Goal: Transaction & Acquisition: Purchase product/service

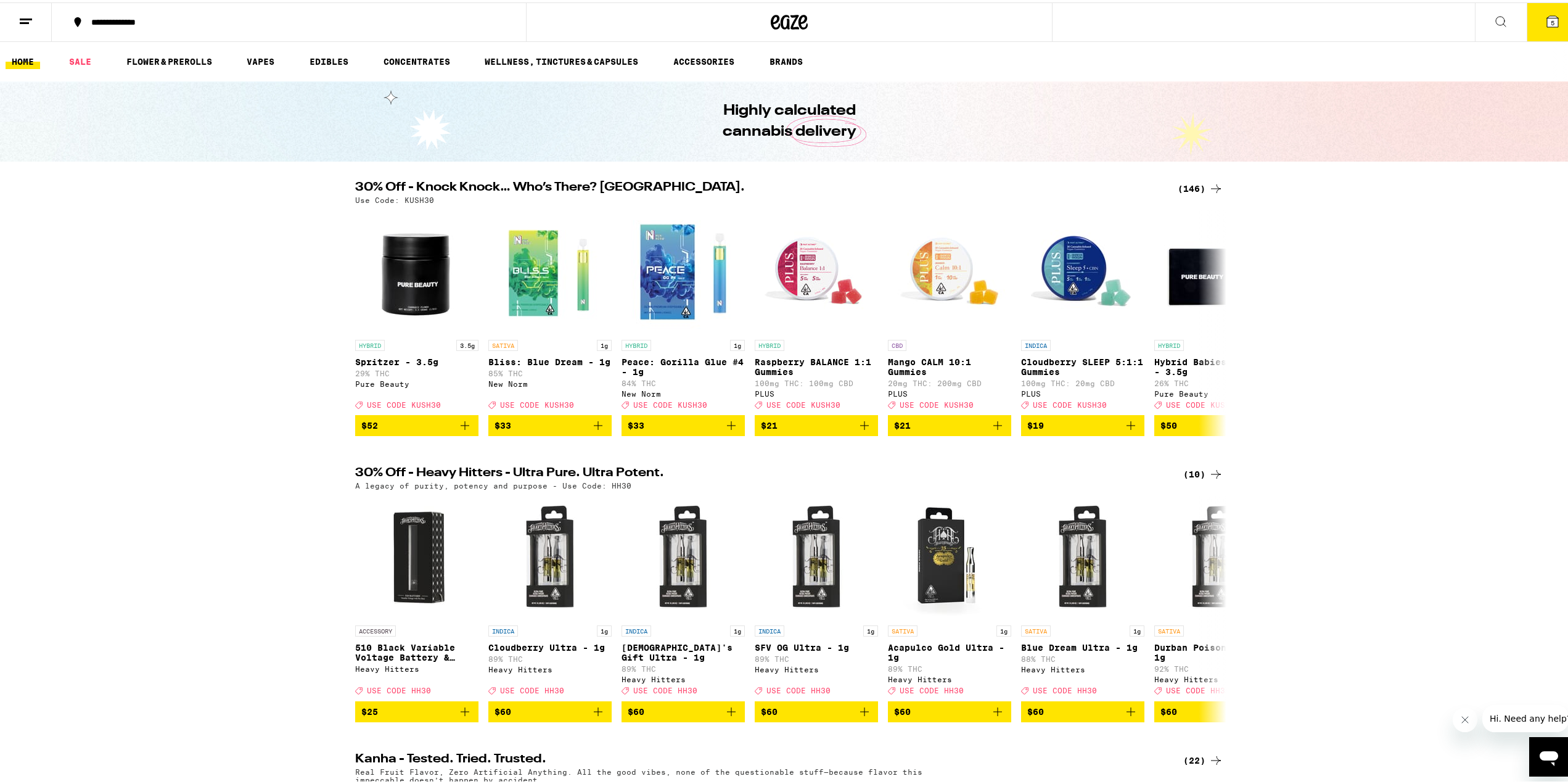
click at [1182, 181] on div "(146)" at bounding box center [1200, 186] width 46 height 15
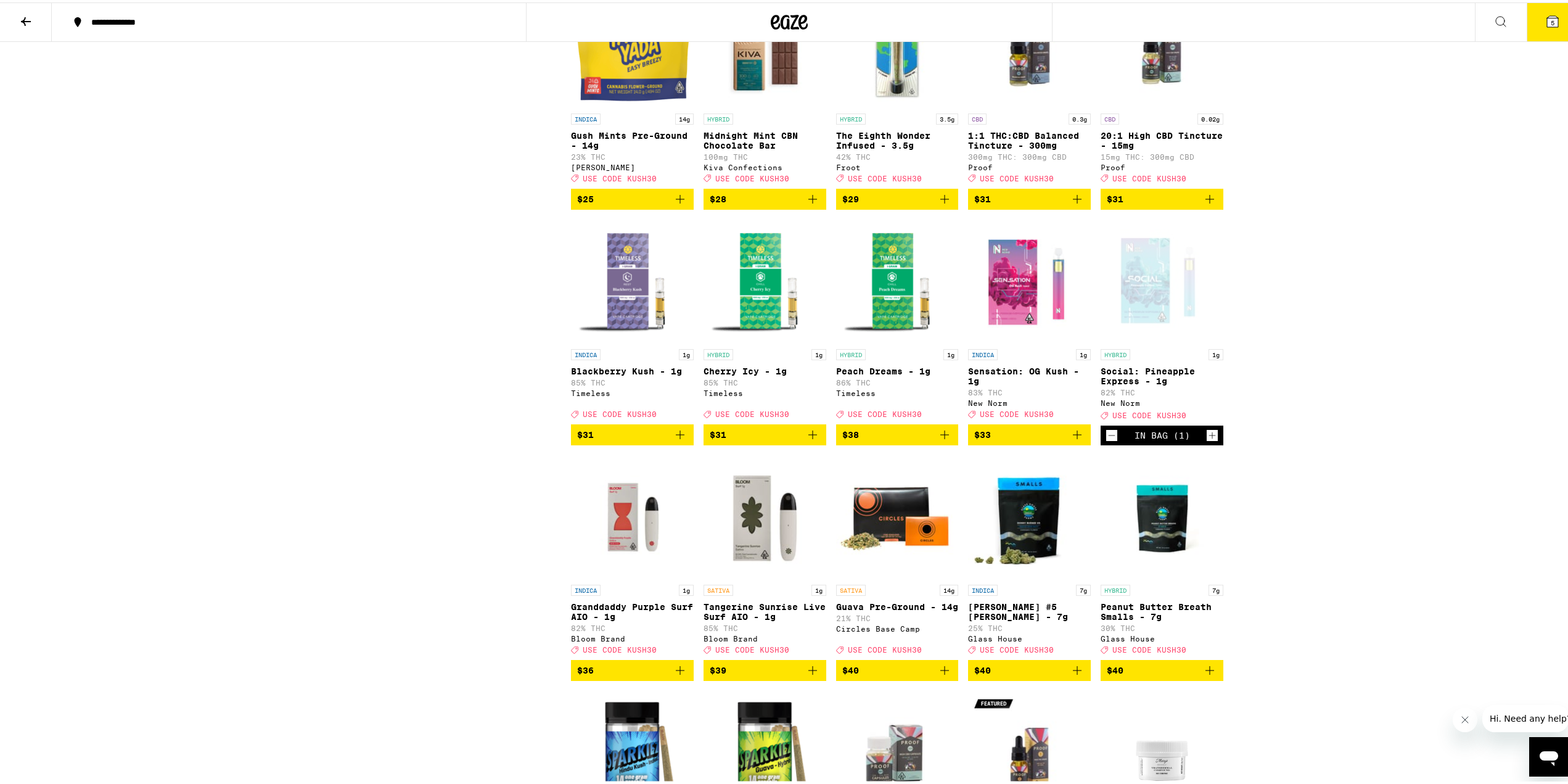
scroll to position [5182, 0]
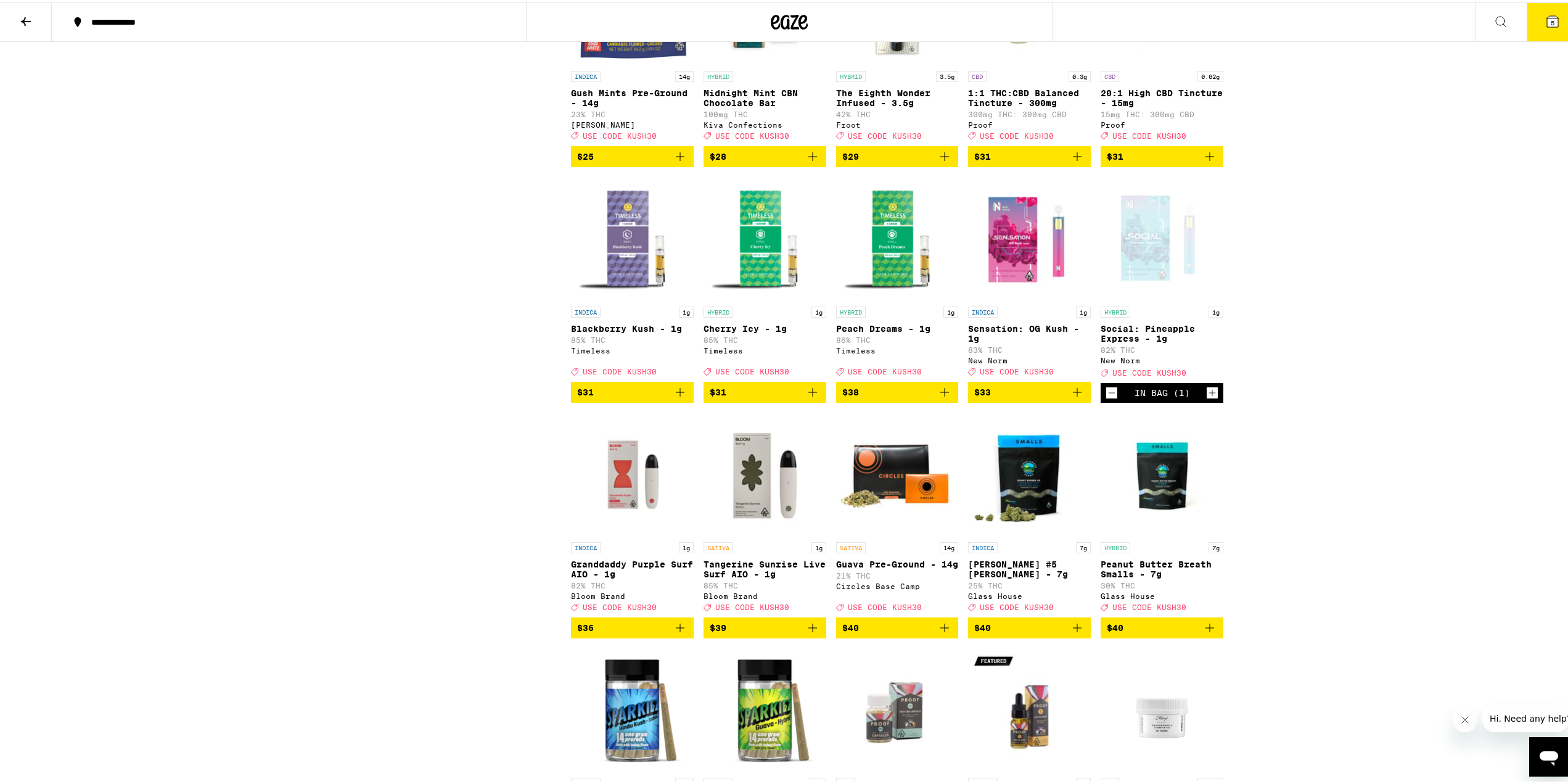
click at [1106, 398] on icon "Decrement" at bounding box center [1112, 390] width 11 height 15
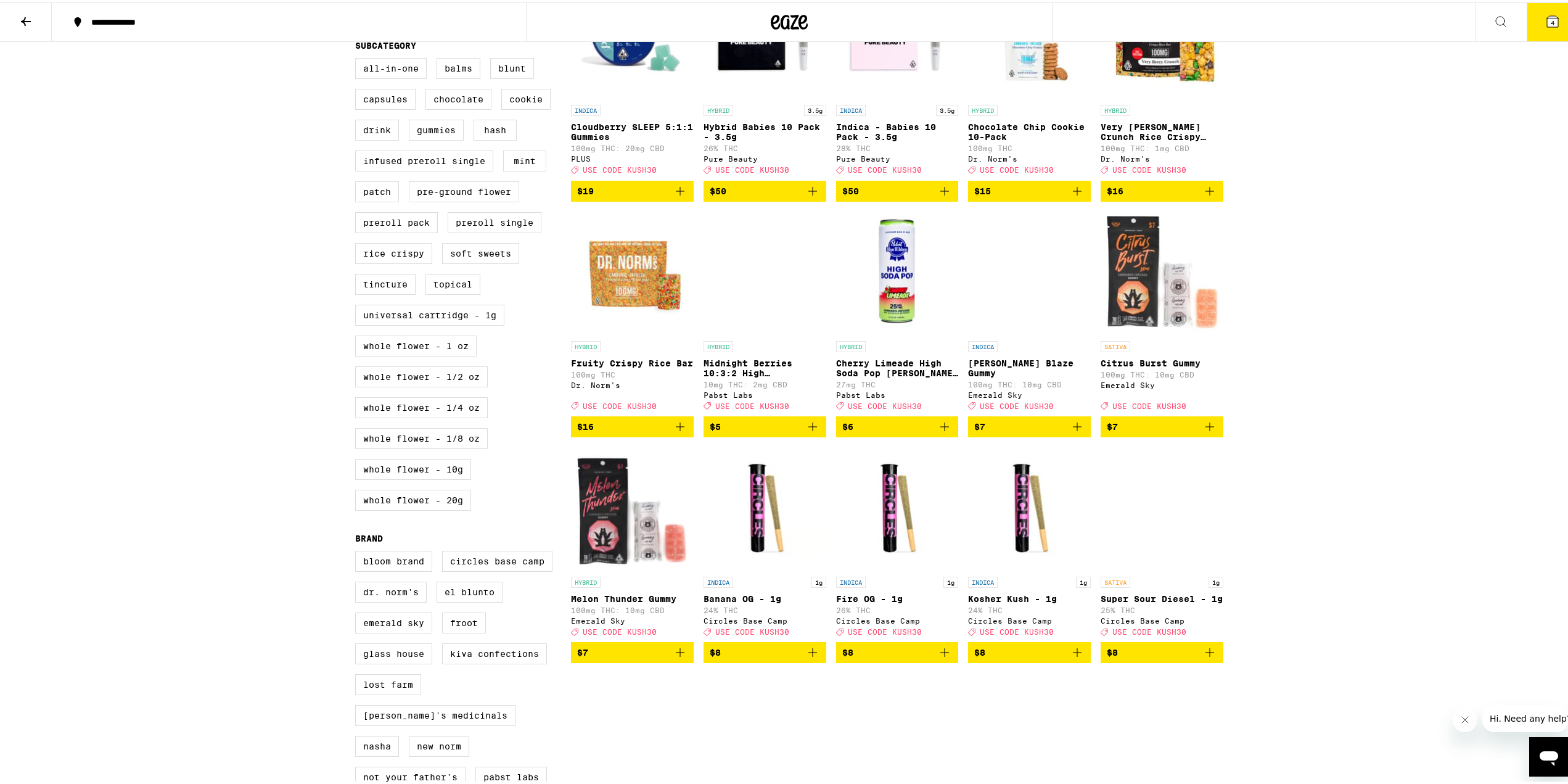
scroll to position [370, 0]
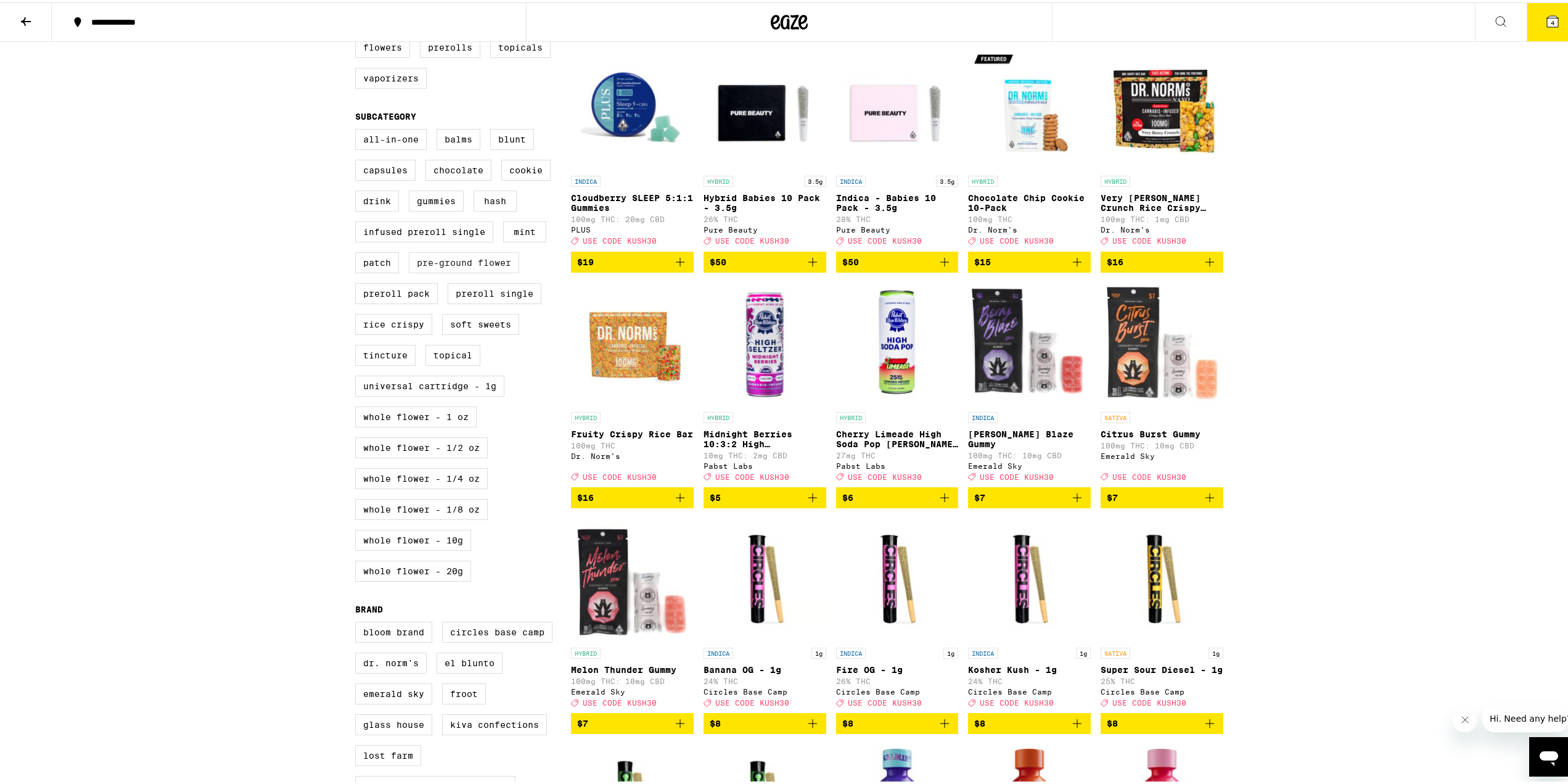
click at [439, 271] on label "Pre-ground Flower" at bounding box center [464, 261] width 110 height 21
click at [358, 129] on input "Pre-ground Flower" at bounding box center [358, 128] width 1 height 1
checkbox input "true"
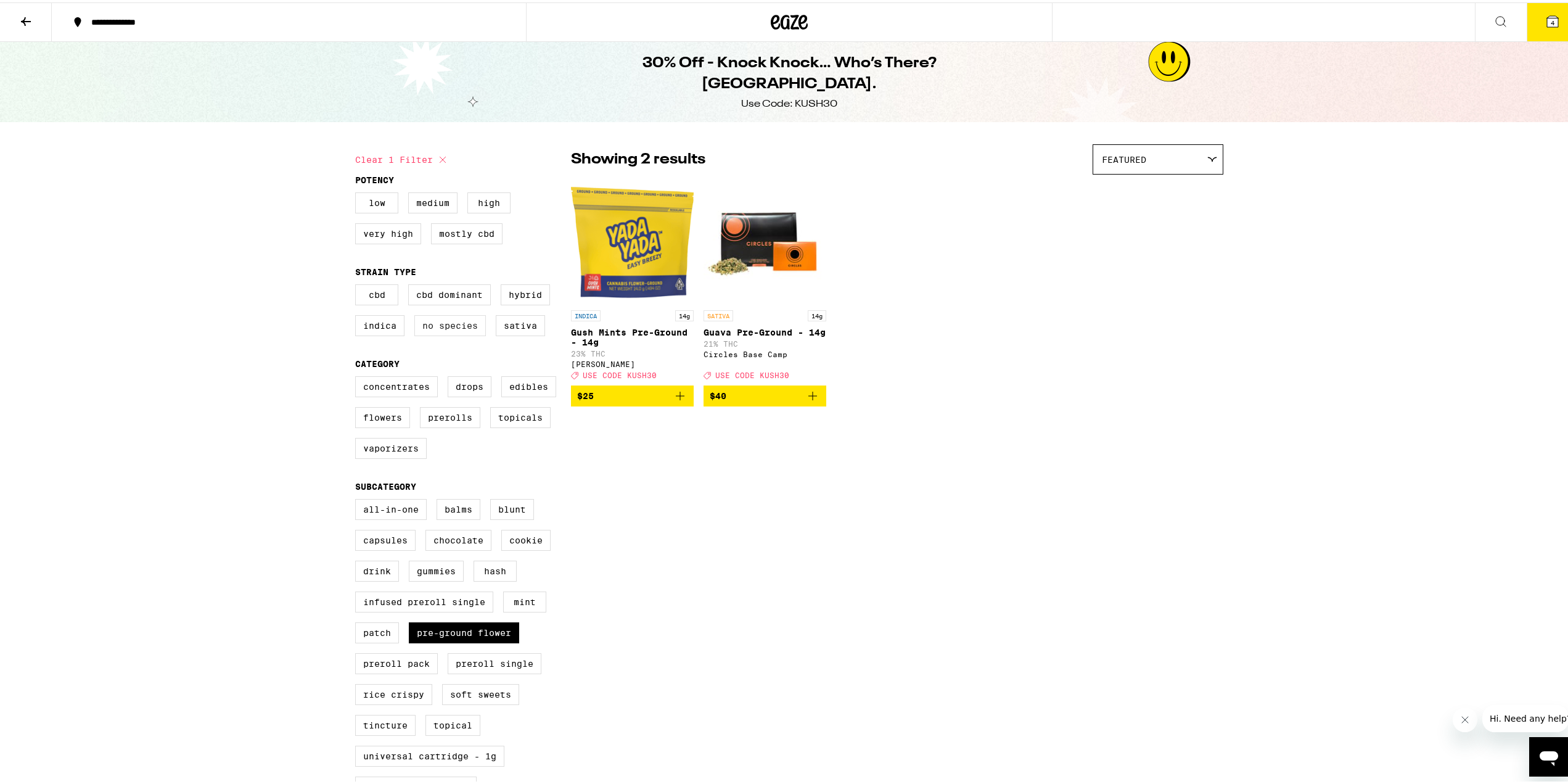
click at [440, 328] on label "No Species" at bounding box center [450, 324] width 71 height 21
click at [358, 284] on input "No Species" at bounding box center [358, 284] width 1 height 1
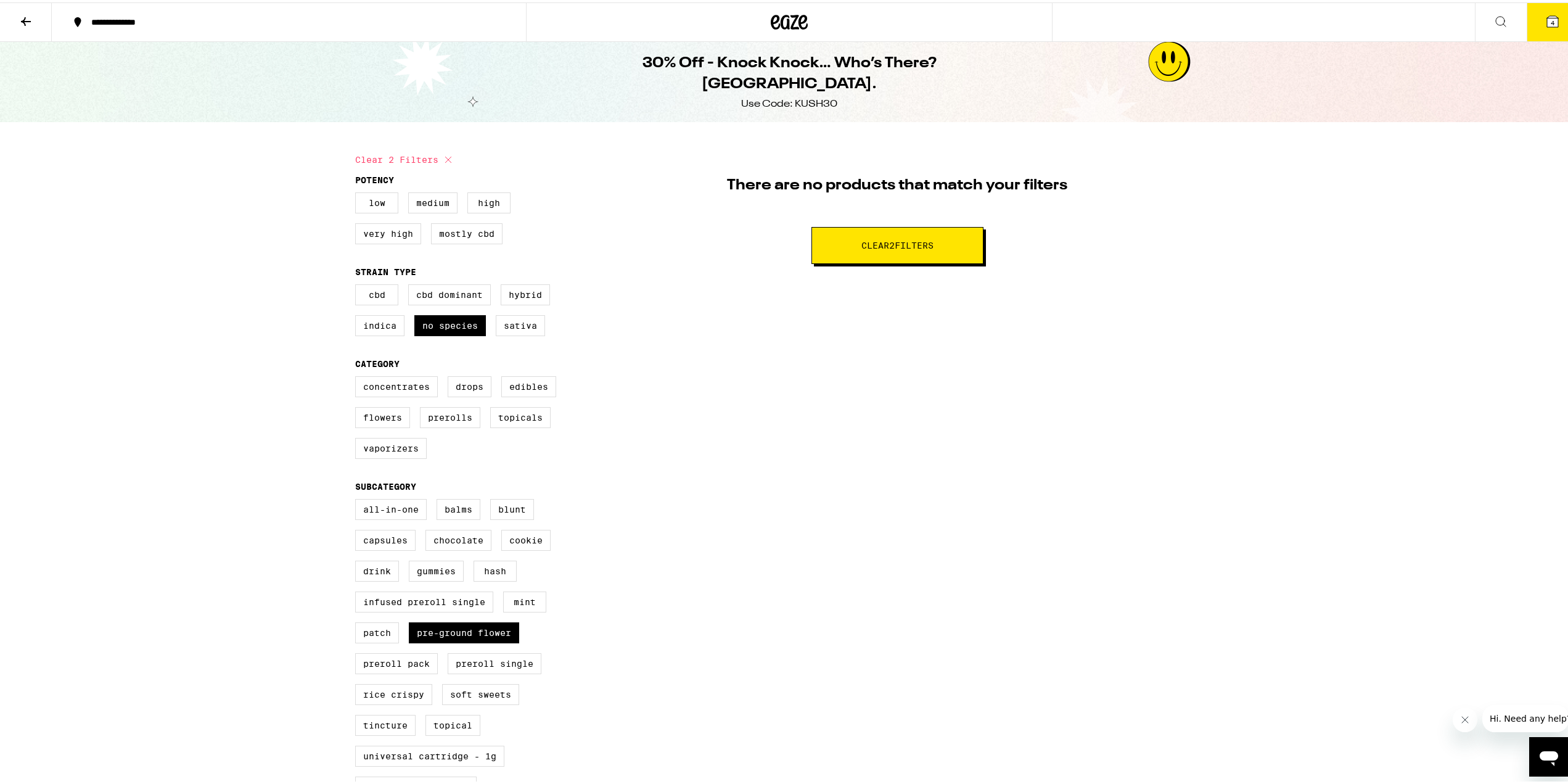
click at [872, 262] on div "There are no products that match your filters Clear 2 filter s" at bounding box center [897, 210] width 653 height 138
click at [872, 242] on span "Clear 2 filter s" at bounding box center [897, 243] width 72 height 9
checkbox input "false"
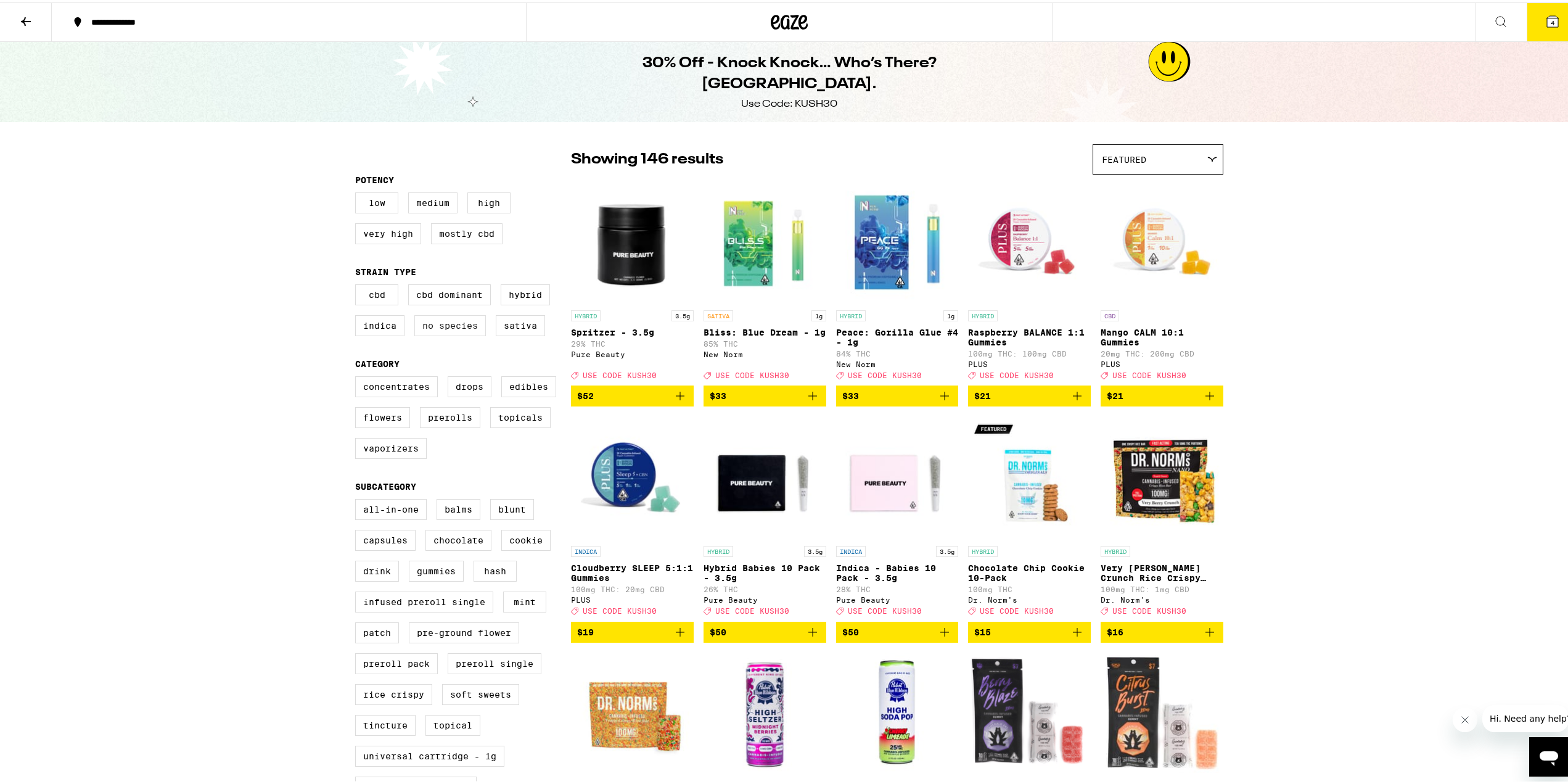
click at [444, 333] on label "No Species" at bounding box center [450, 324] width 71 height 21
click at [358, 284] on input "No Species" at bounding box center [358, 284] width 1 height 1
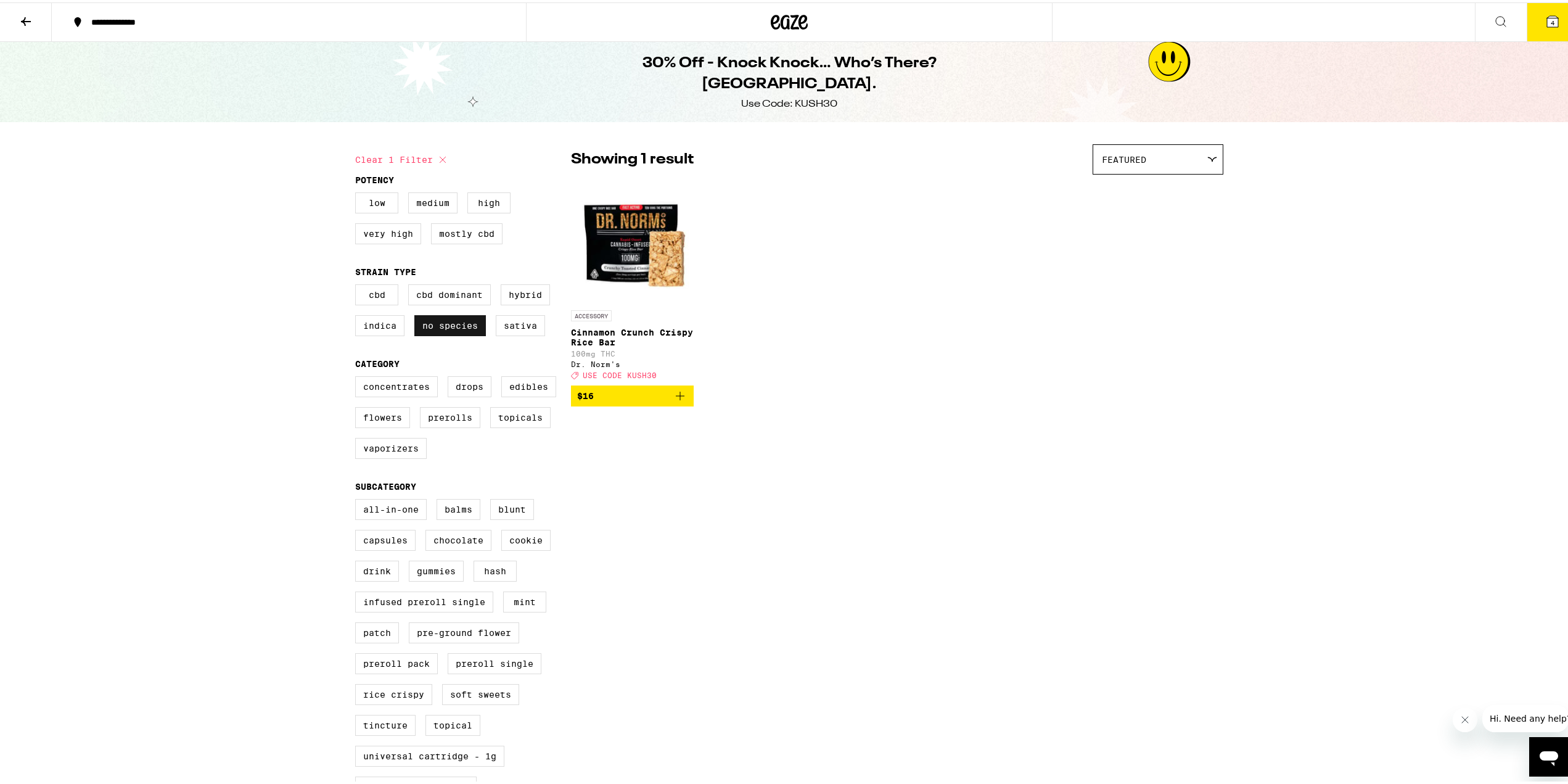
click at [444, 333] on label "No Species" at bounding box center [450, 324] width 71 height 21
click at [358, 284] on input "No Species" at bounding box center [358, 284] width 1 height 1
checkbox input "false"
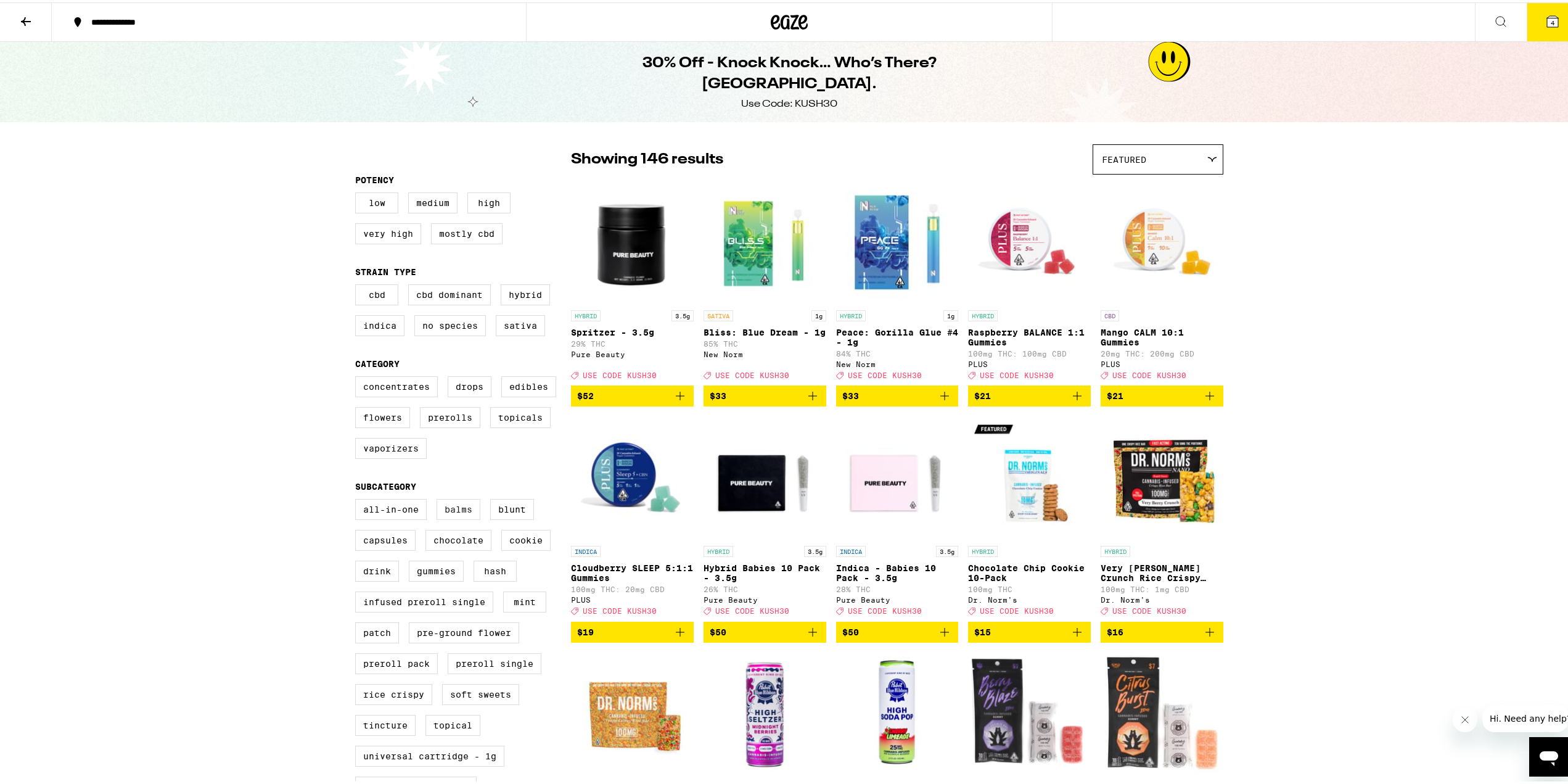
click at [449, 517] on label "Balms" at bounding box center [458, 507] width 44 height 21
click at [358, 499] on input "Balms" at bounding box center [358, 498] width 1 height 1
checkbox input "true"
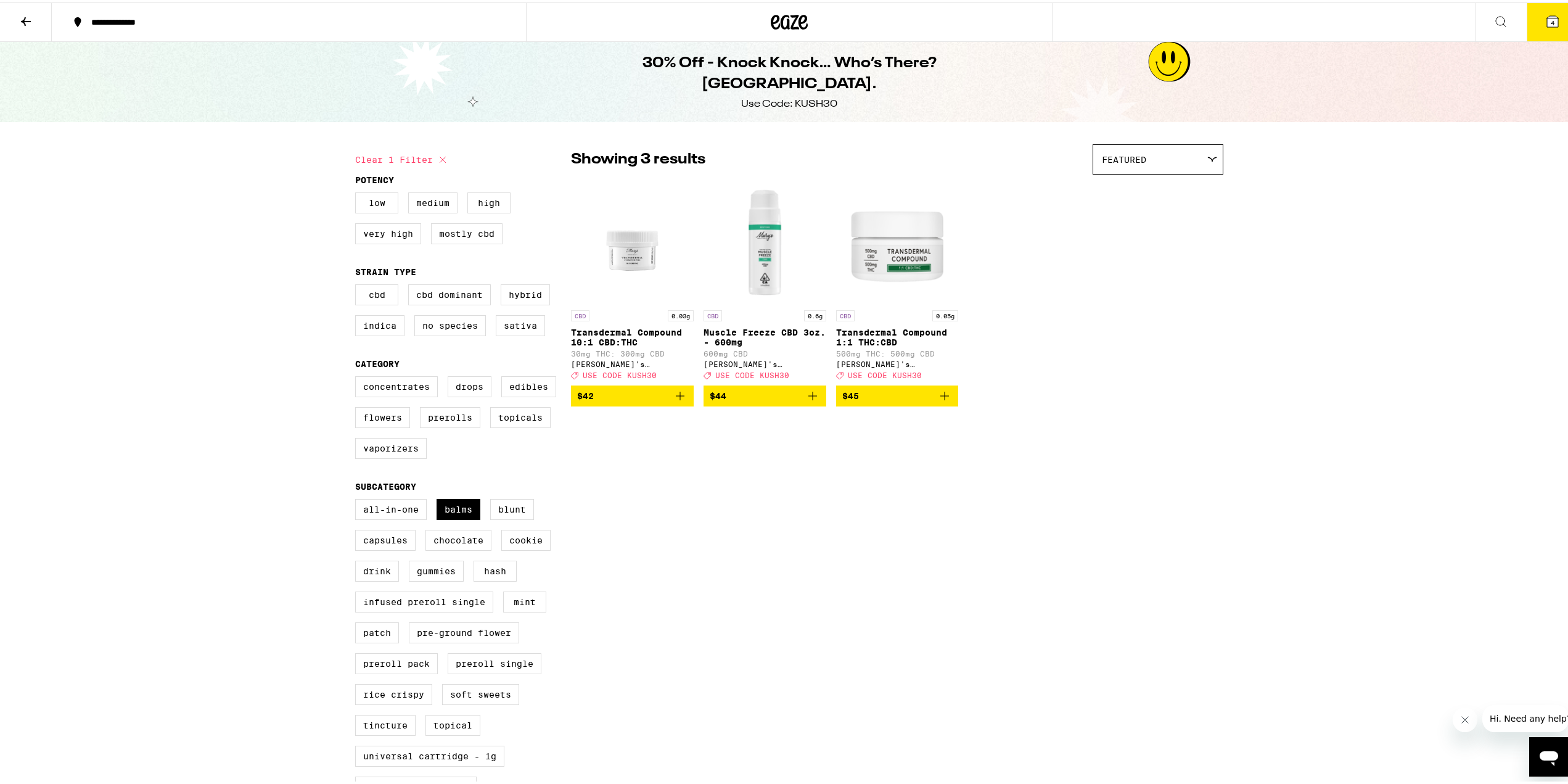
click at [871, 267] on img "Open page for Transdermal Compound 1:1 THC:CBD from Mary's Medicinals" at bounding box center [897, 240] width 123 height 123
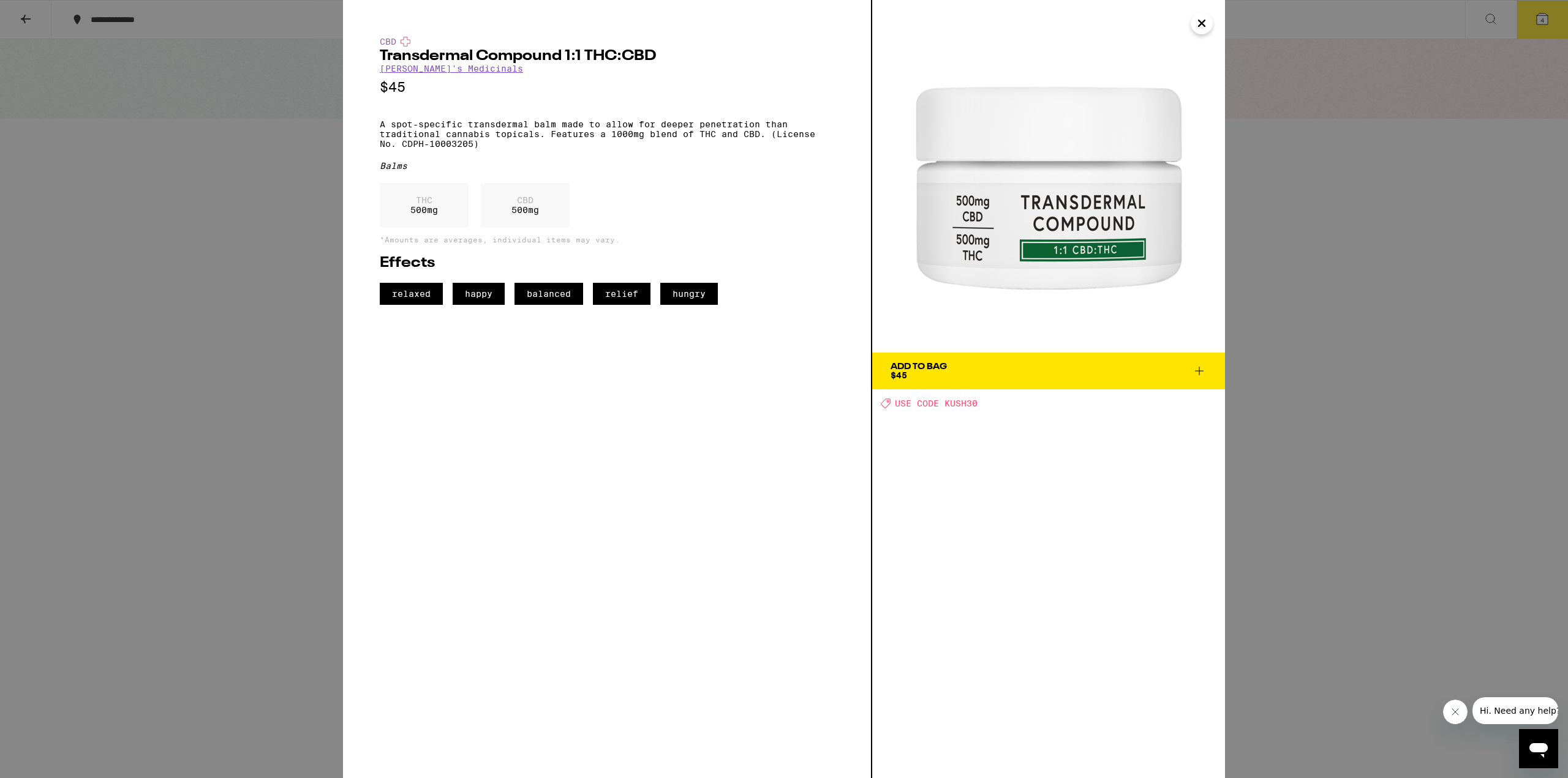
click at [1198, 23] on icon "Close" at bounding box center [1201, 23] width 14 height 18
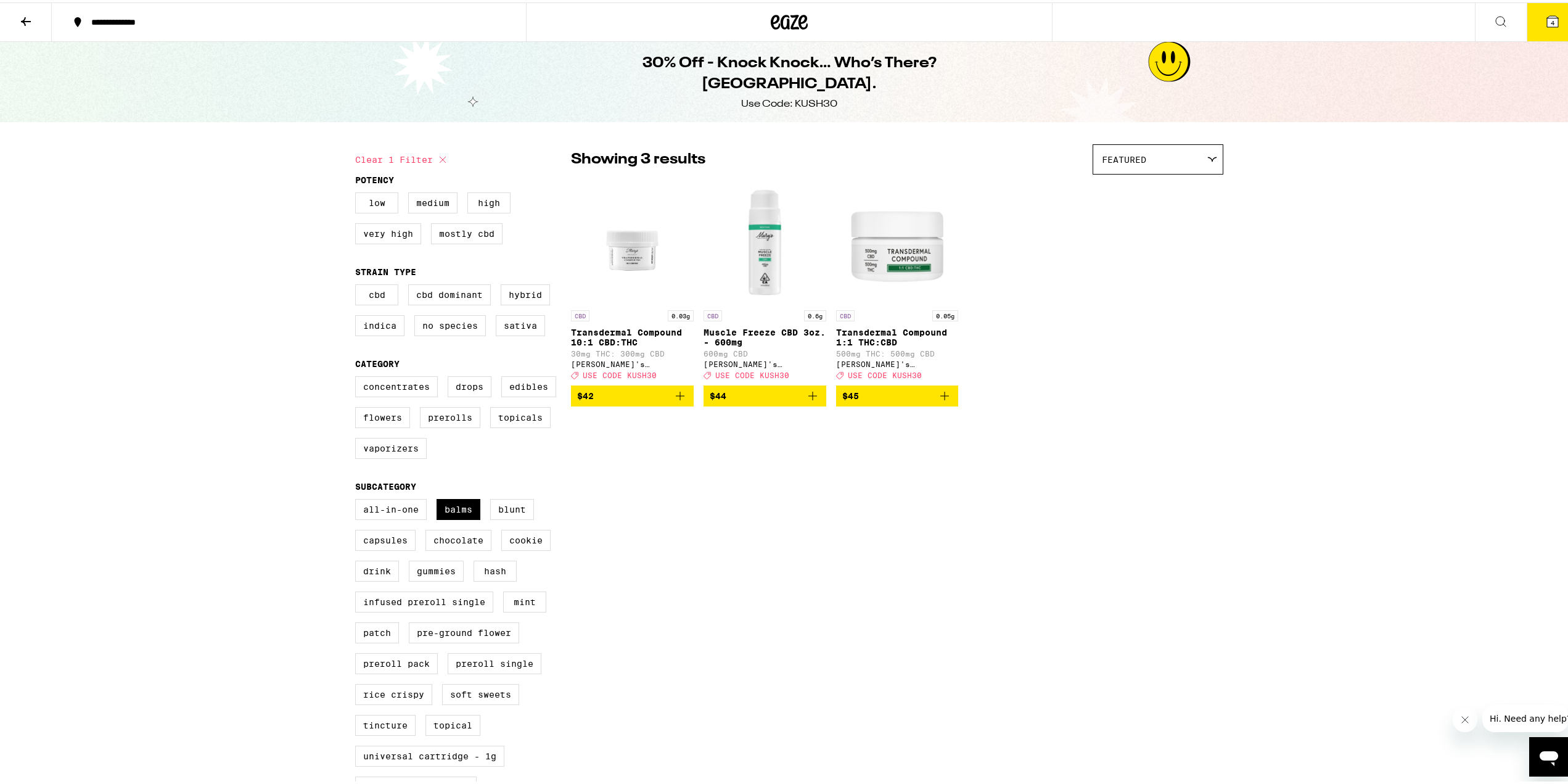
click at [29, 21] on icon at bounding box center [26, 19] width 15 height 15
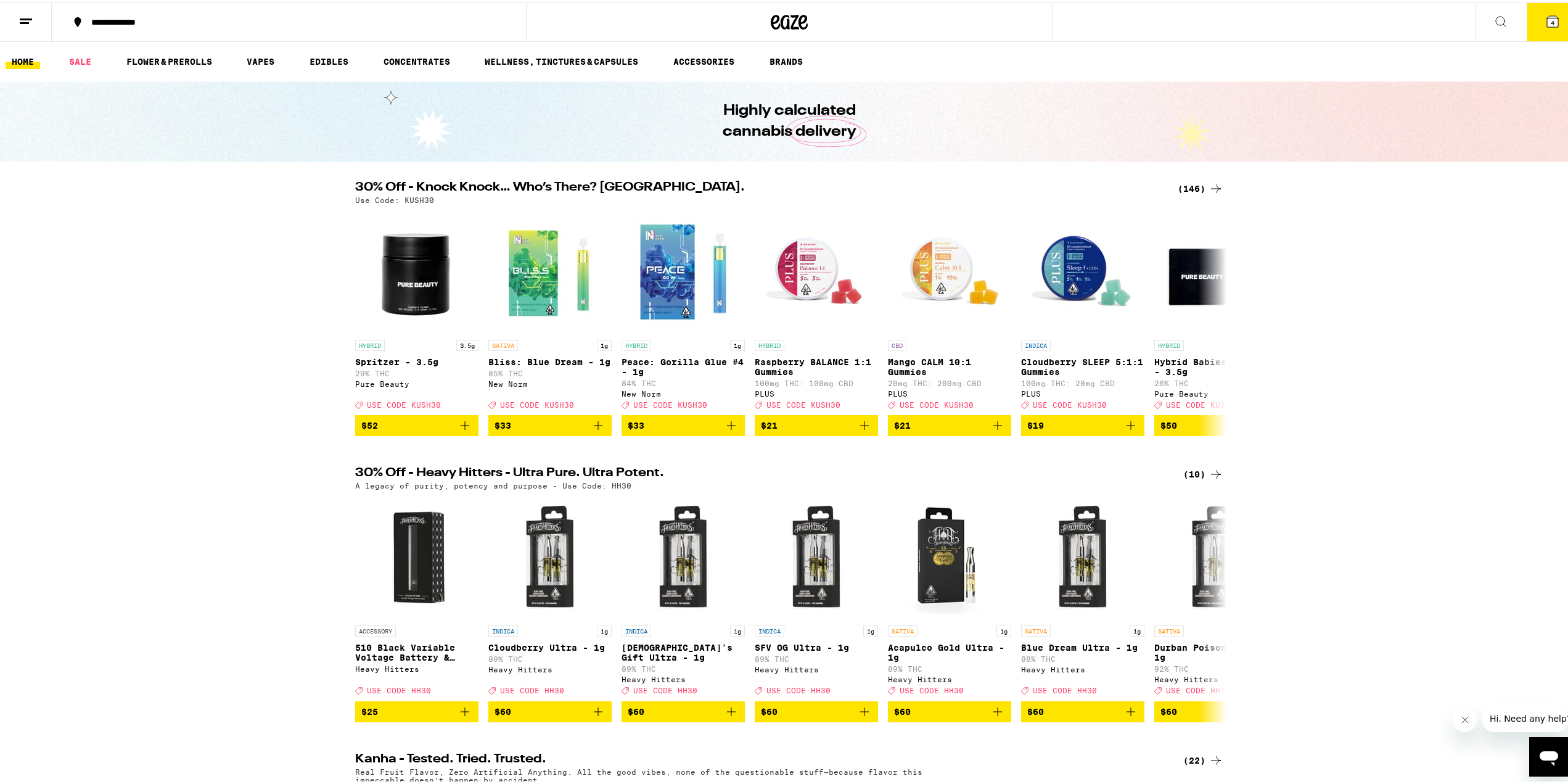
click at [1192, 181] on div "(146)" at bounding box center [1200, 186] width 46 height 15
